Goal: Task Accomplishment & Management: Complete application form

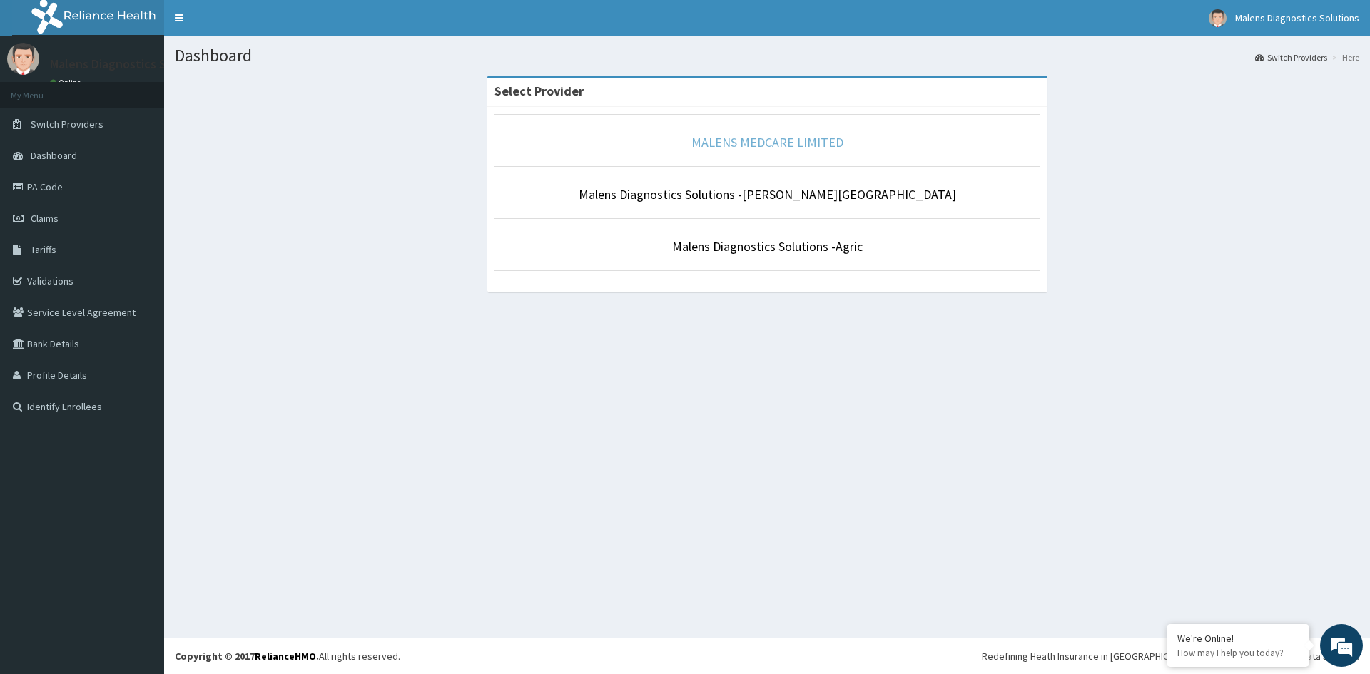
click at [771, 142] on link "MALENS MEDCARE LIMITED" at bounding box center [767, 142] width 152 height 16
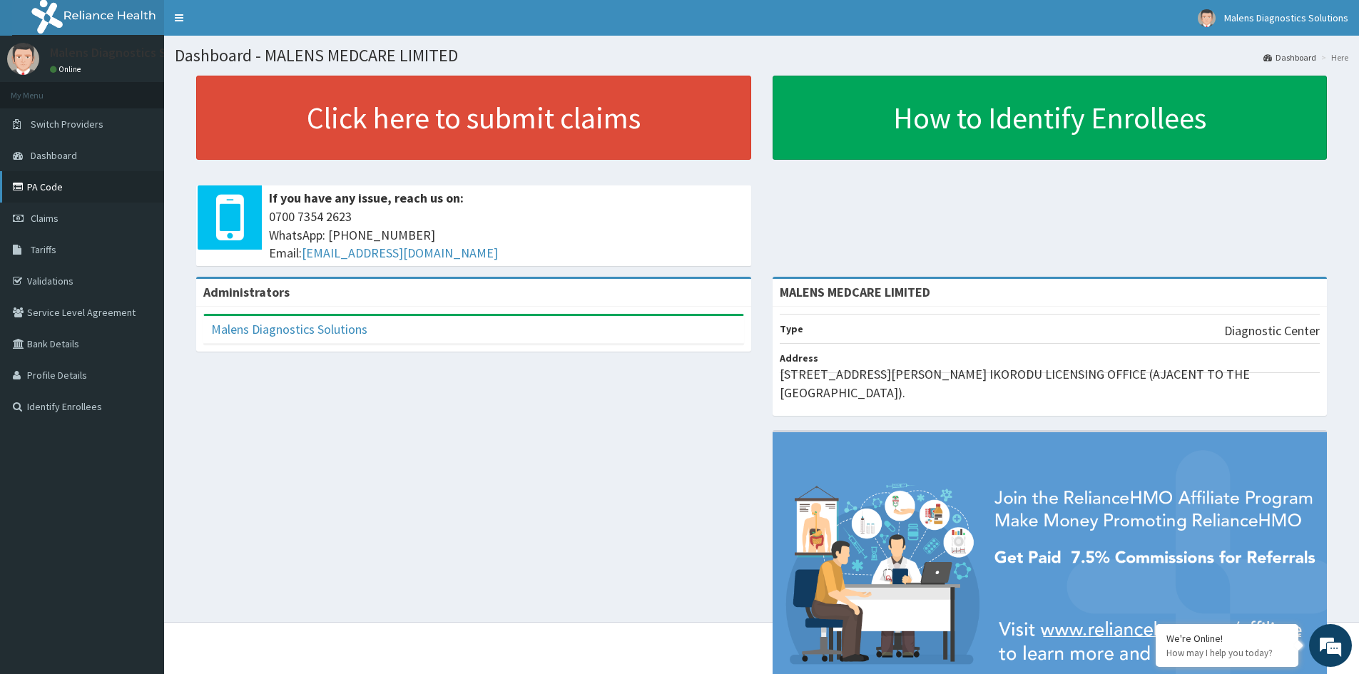
click at [44, 181] on link "PA Code" at bounding box center [82, 186] width 164 height 31
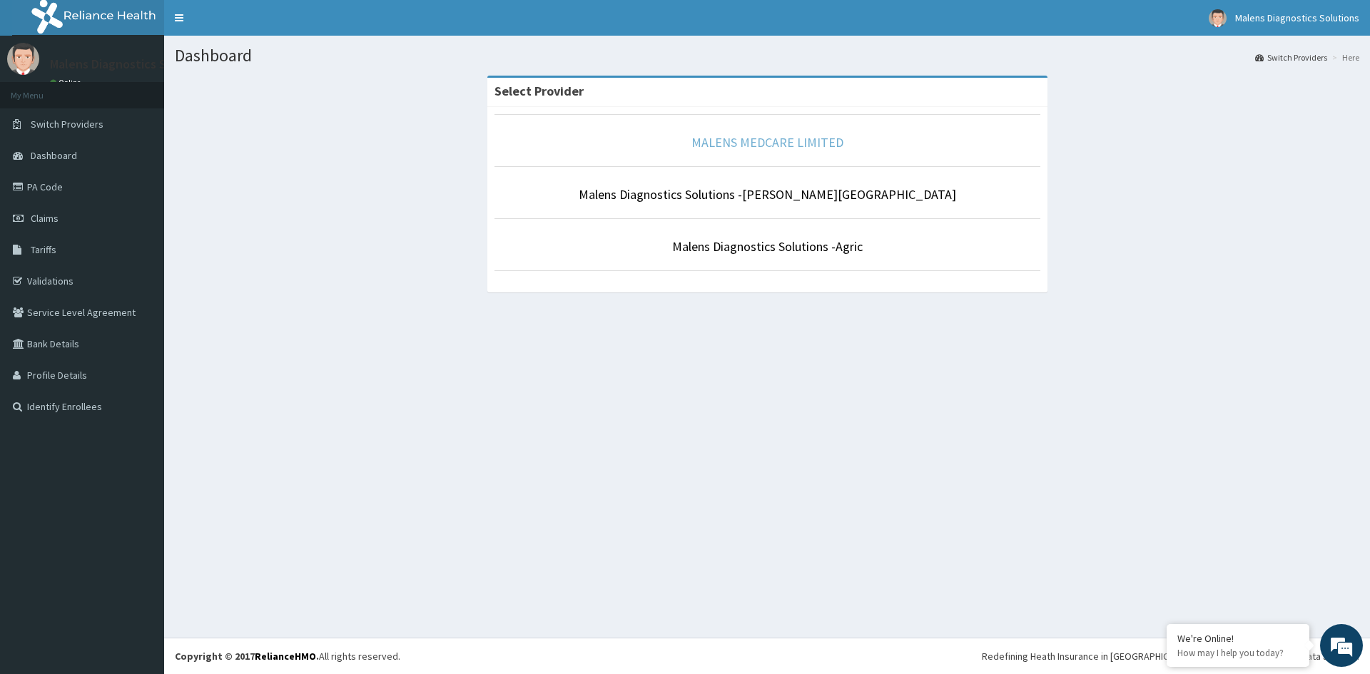
click at [750, 141] on link "MALENS MEDCARE LIMITED" at bounding box center [767, 142] width 152 height 16
click at [759, 141] on link "MALENS MEDCARE LIMITED" at bounding box center [767, 142] width 152 height 16
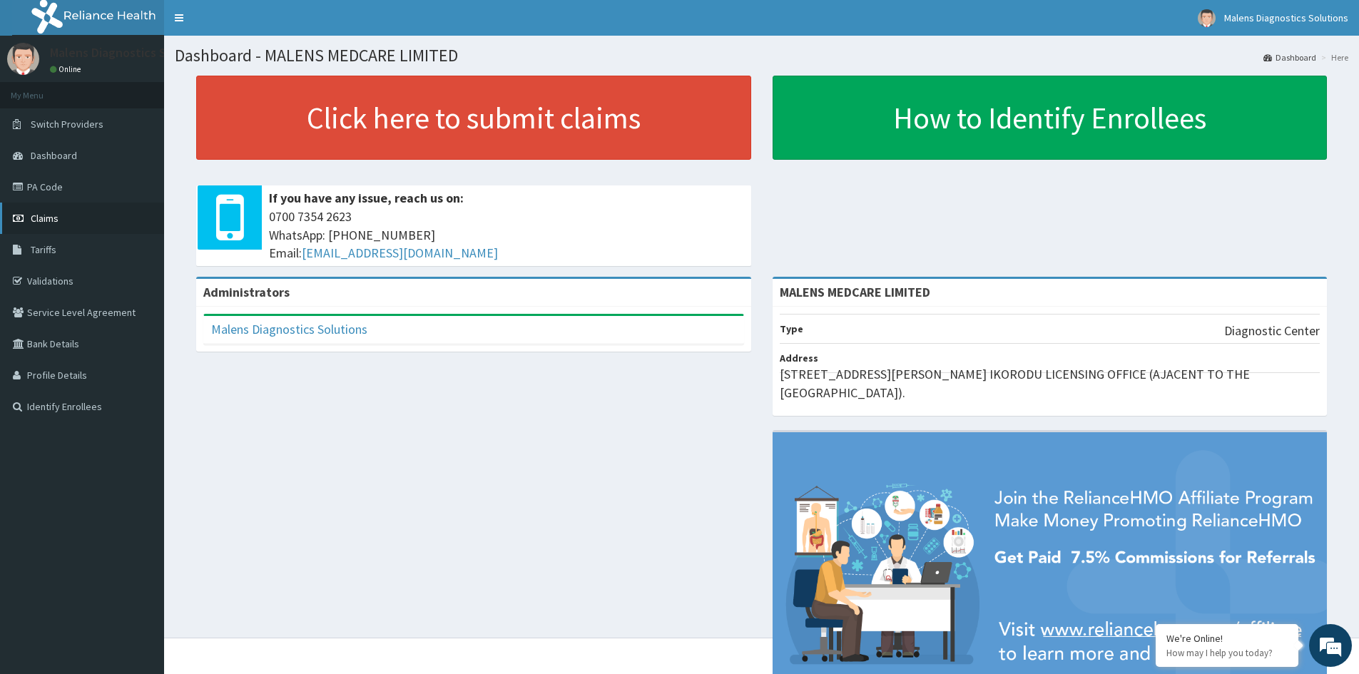
click at [47, 221] on span "Claims" at bounding box center [45, 218] width 28 height 13
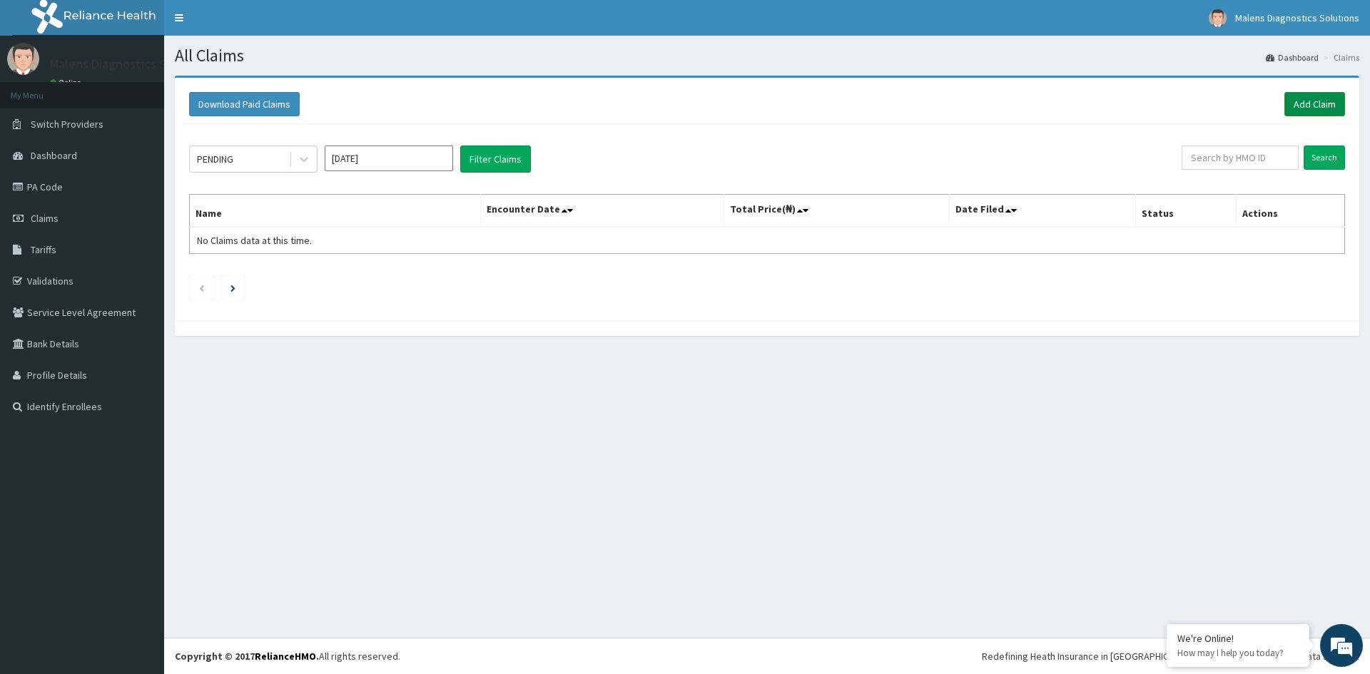
click at [1319, 103] on link "Add Claim" at bounding box center [1314, 104] width 61 height 24
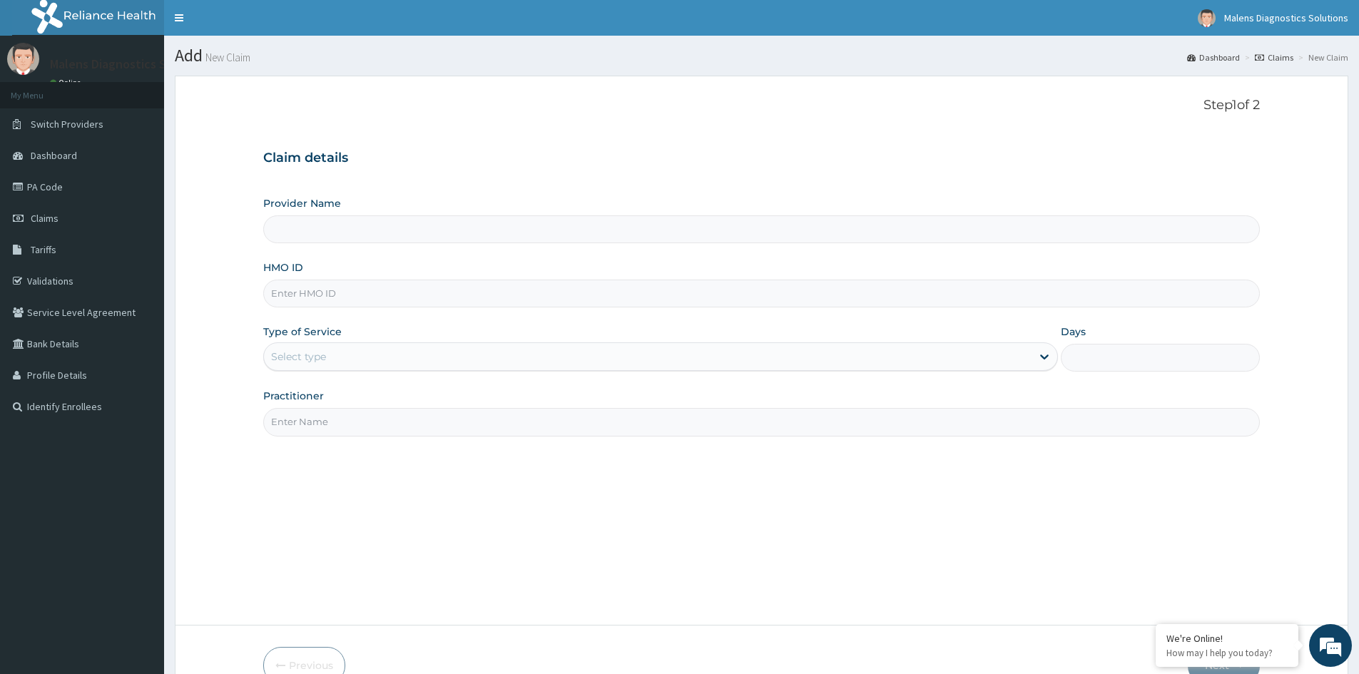
type input "MALENS MEDCARE LIMITED"
click at [323, 294] on input "HMO ID" at bounding box center [761, 294] width 997 height 28
paste input "QFA/10076/A"
type input "QFA/10076/A"
click at [445, 362] on div "Select type" at bounding box center [648, 356] width 768 height 23
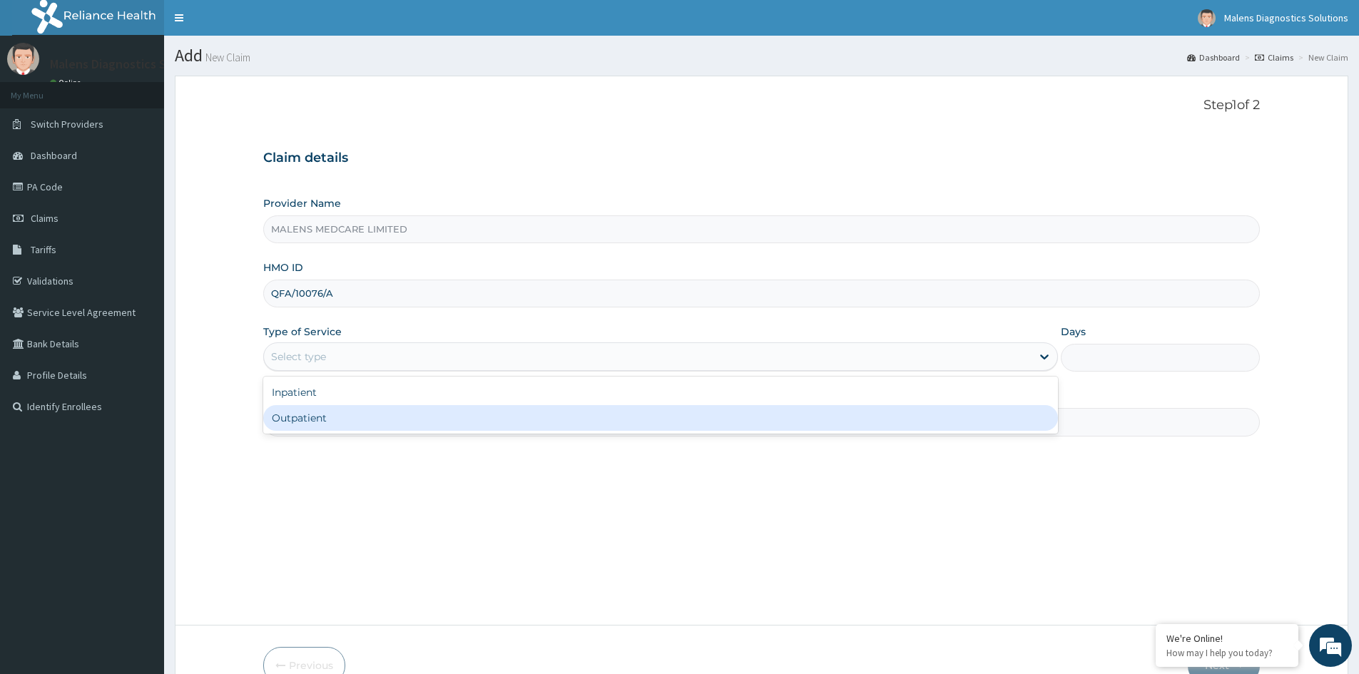
click at [429, 414] on div "Outpatient" at bounding box center [660, 418] width 795 height 26
type input "1"
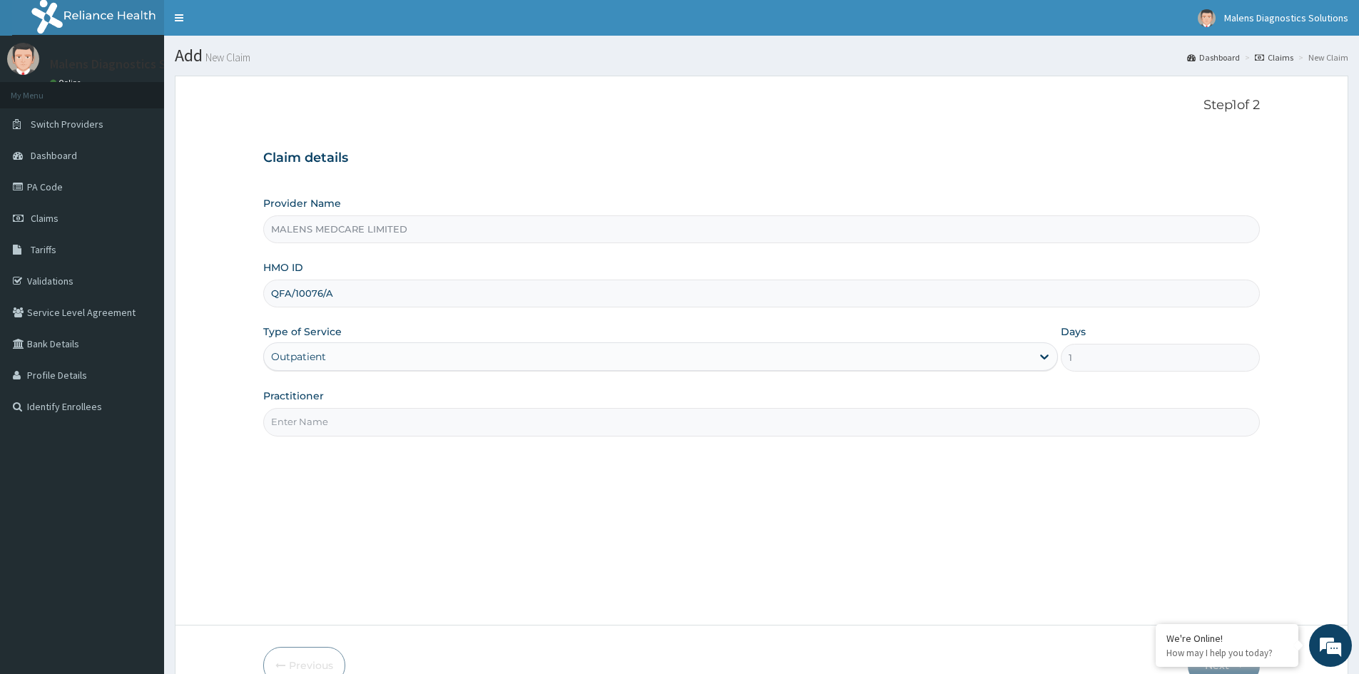
click at [437, 425] on input "Practitioner" at bounding box center [761, 422] width 997 height 28
type input "DR OGUN"
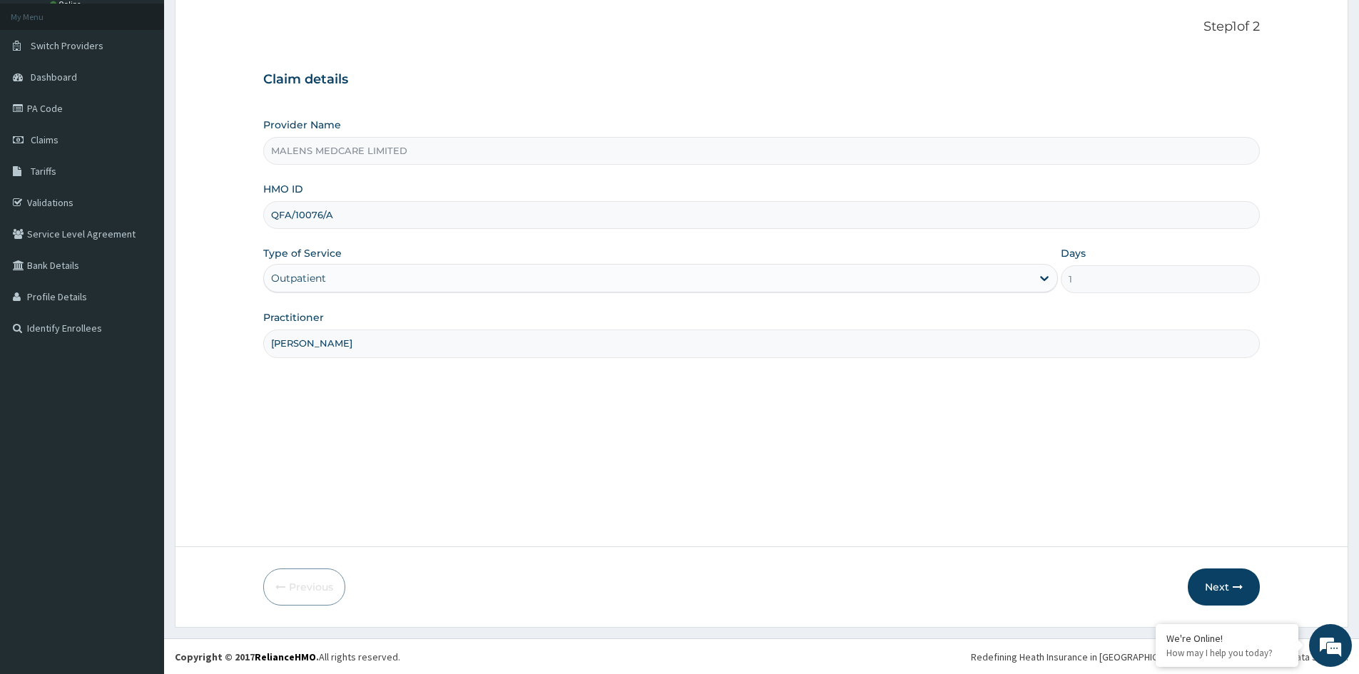
scroll to position [79, 0]
click at [1231, 586] on button "Next" at bounding box center [1224, 586] width 72 height 37
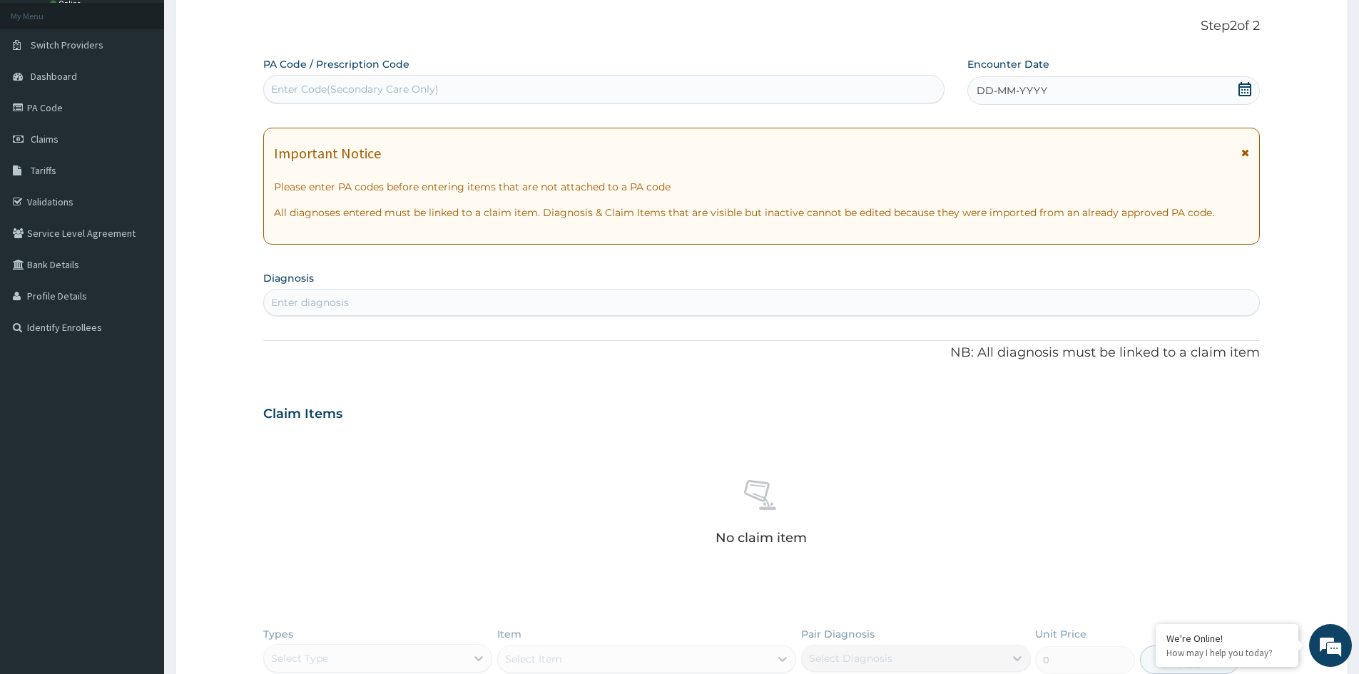
click at [308, 83] on div "Enter Code(Secondary Care Only)" at bounding box center [355, 89] width 168 height 14
paste input "PA/F260CE"
type input "PA/F260CE"
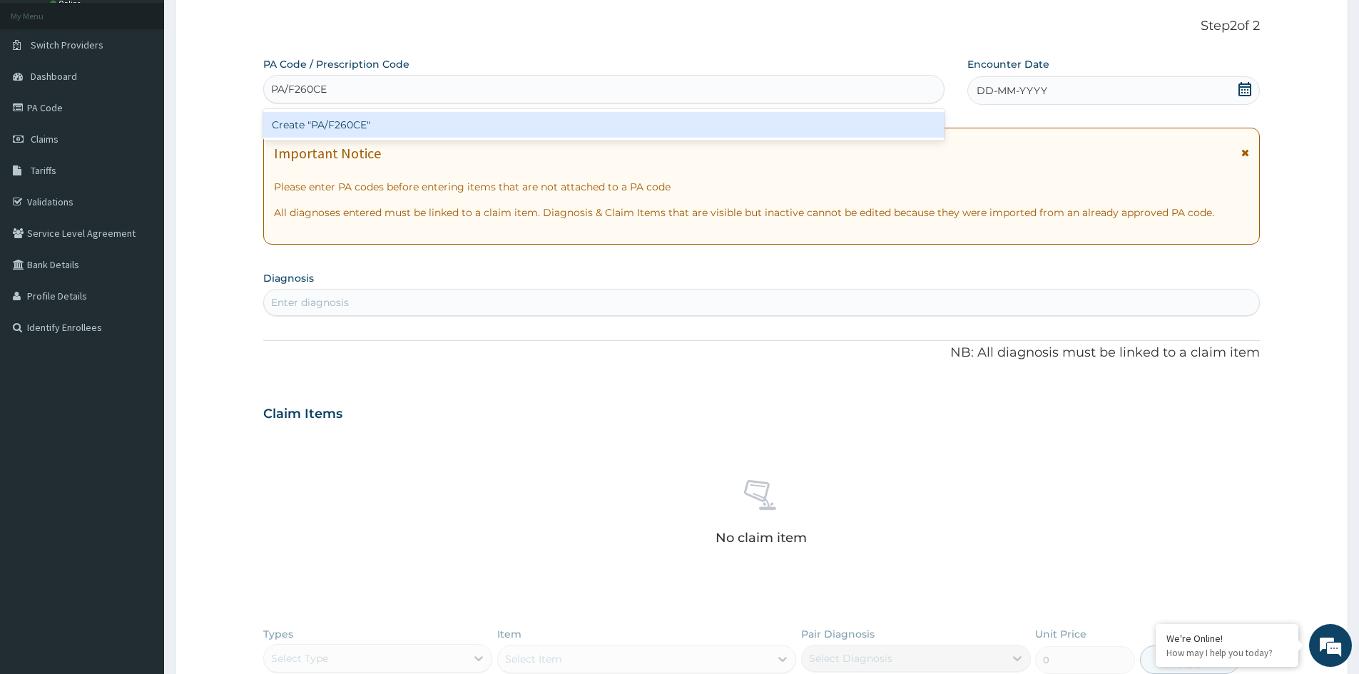
click at [329, 127] on div "Create "PA/F260CE"" at bounding box center [603, 125] width 681 height 26
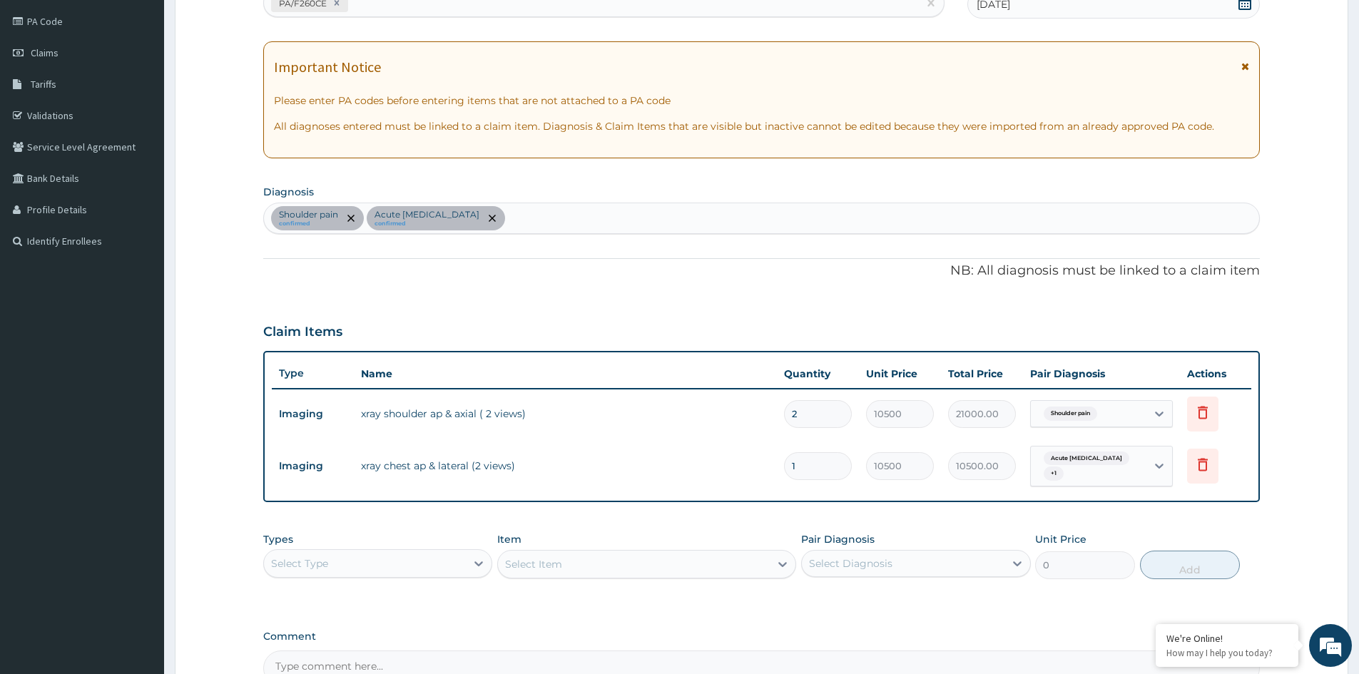
scroll to position [293, 0]
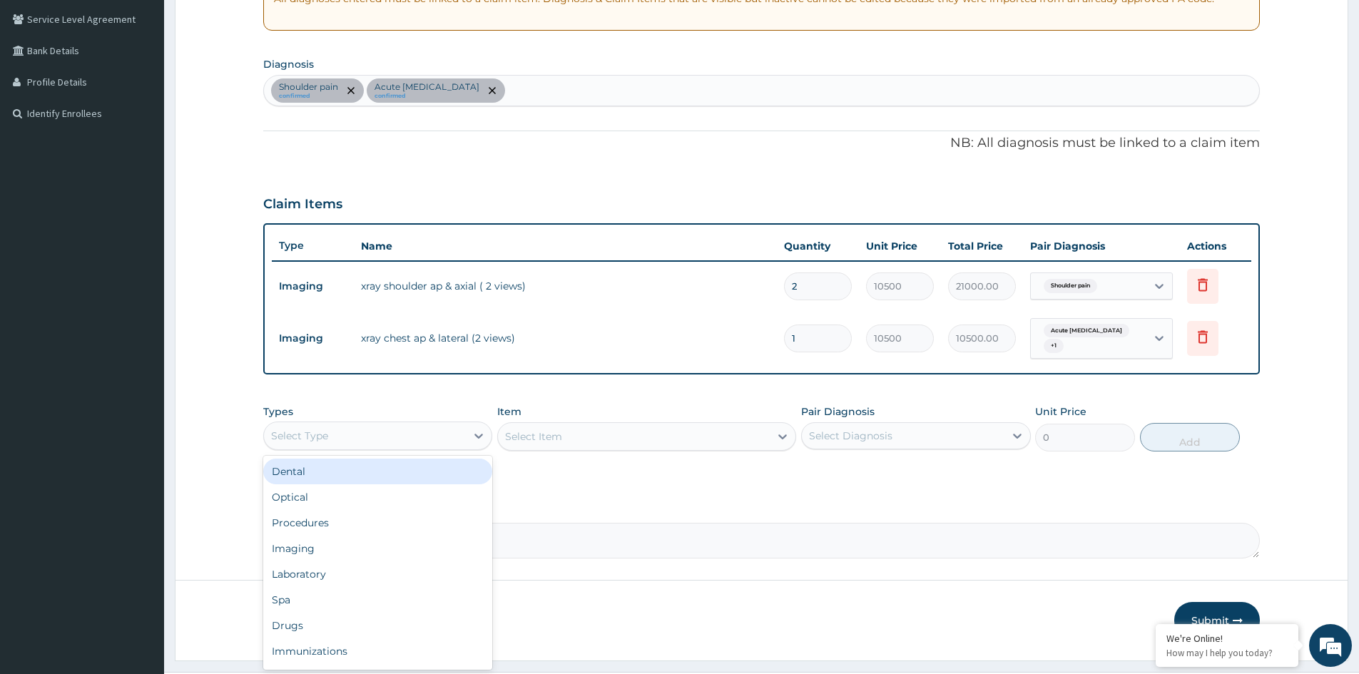
click at [426, 427] on div "Select Type" at bounding box center [365, 436] width 202 height 23
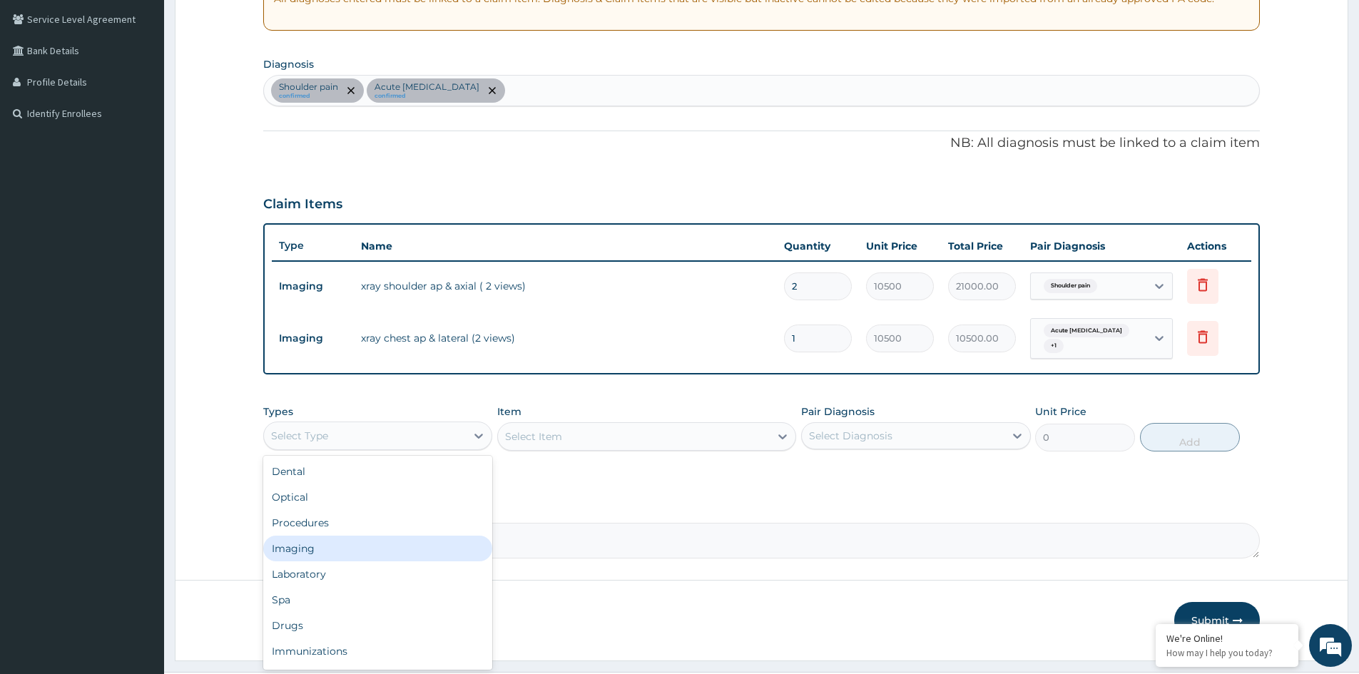
click at [325, 544] on div "Imaging" at bounding box center [377, 549] width 229 height 26
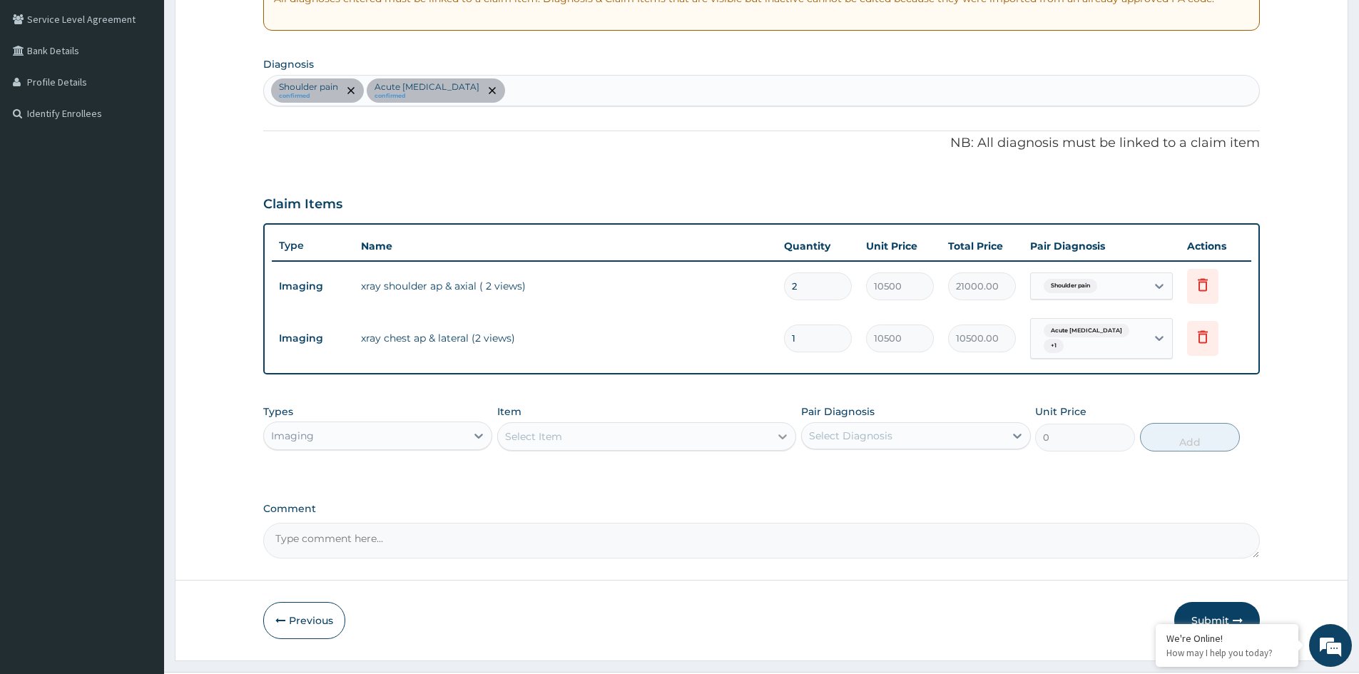
click at [775, 430] on div at bounding box center [783, 437] width 26 height 26
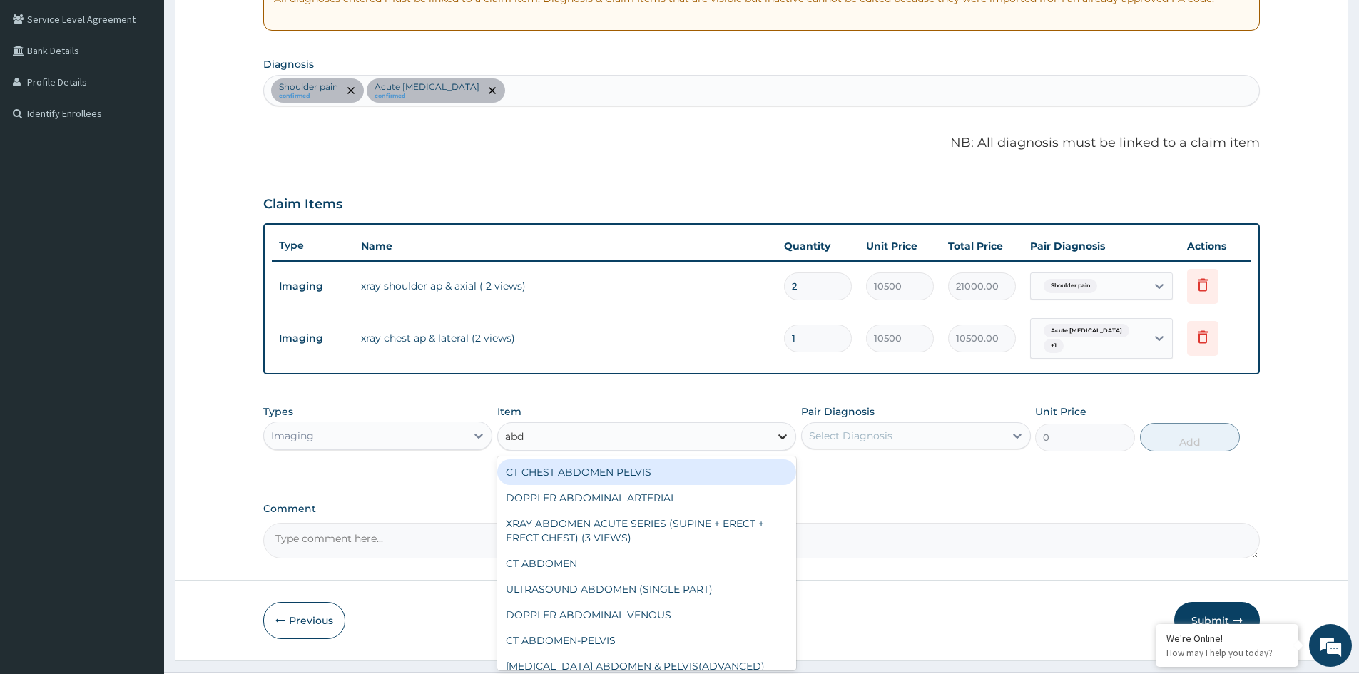
type input "abdo"
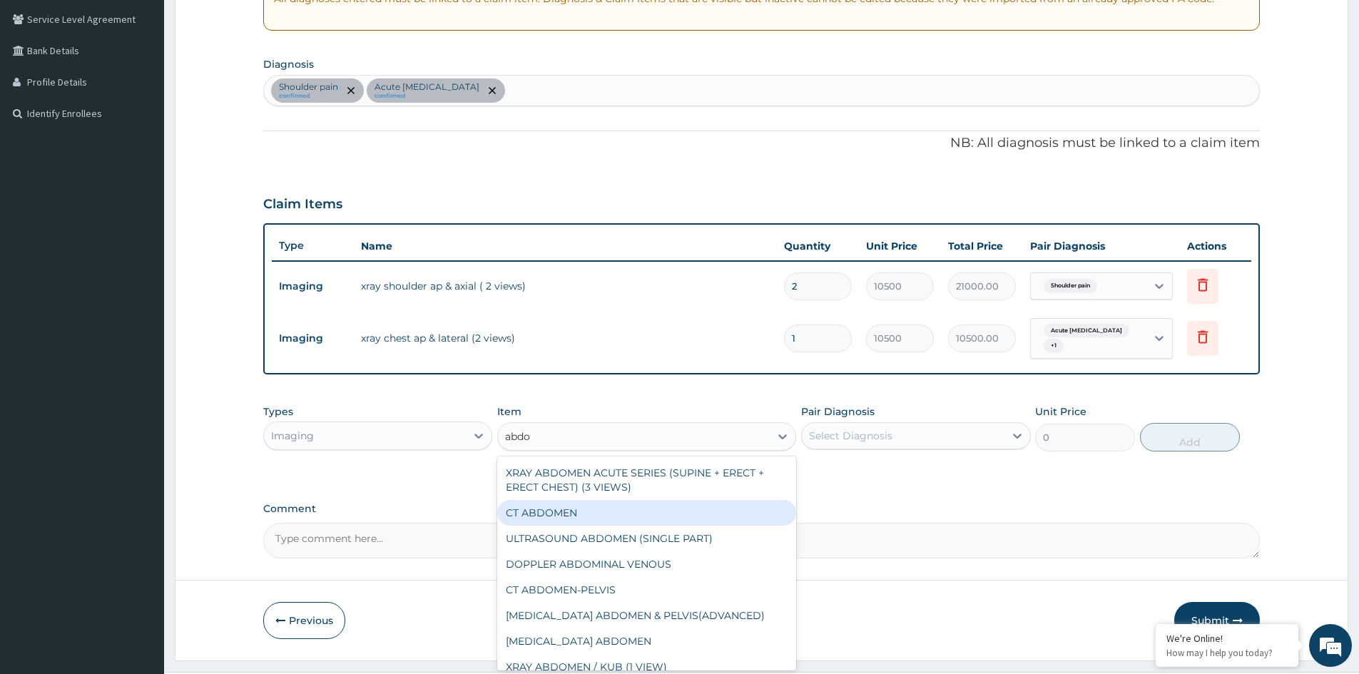
scroll to position [71, 0]
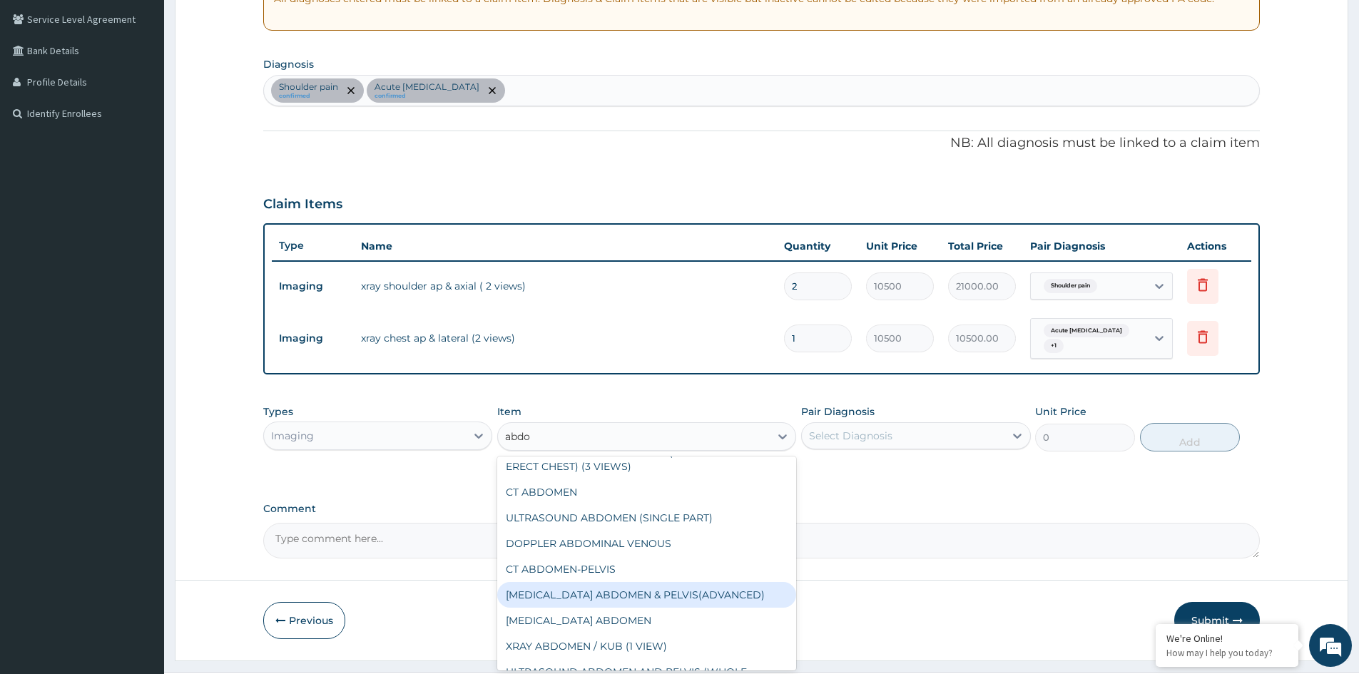
click at [651, 593] on div "MRI ABDOMEN & PELVIS(ADVANCED)" at bounding box center [646, 595] width 299 height 26
type input "133000"
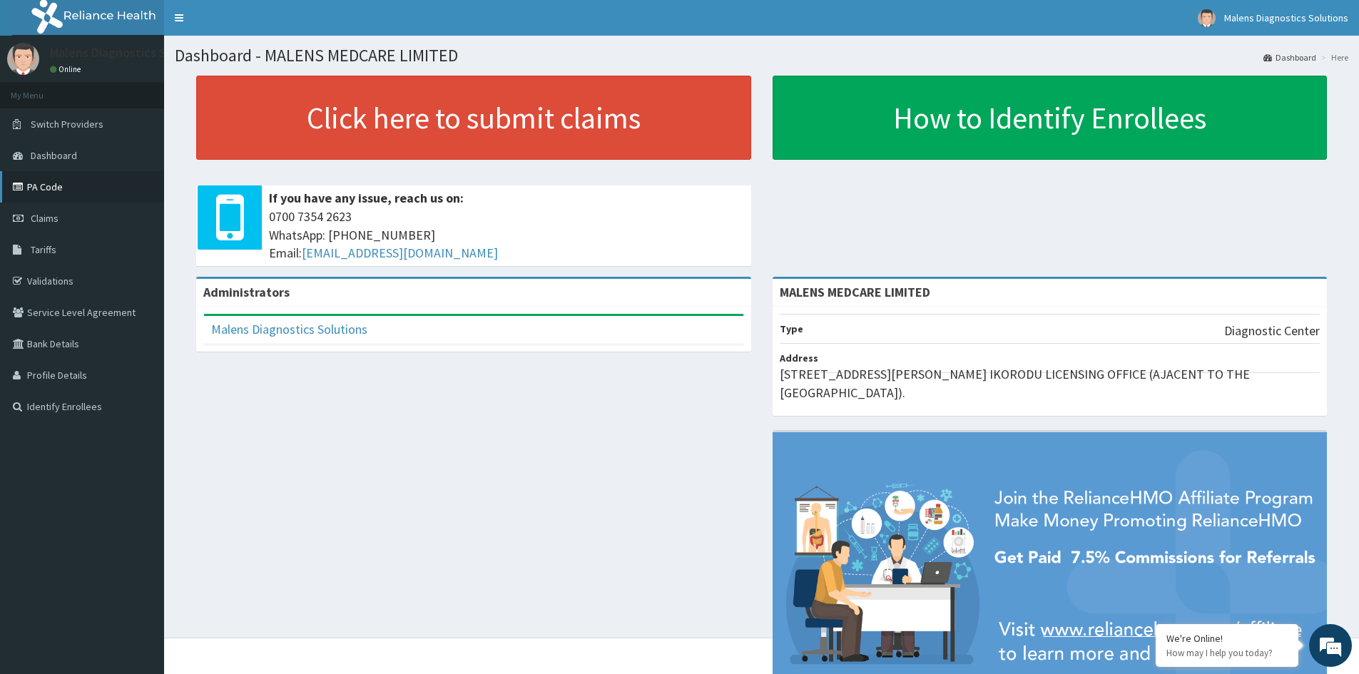
click at [43, 188] on link "PA Code" at bounding box center [82, 186] width 164 height 31
